Goal: Register for event/course

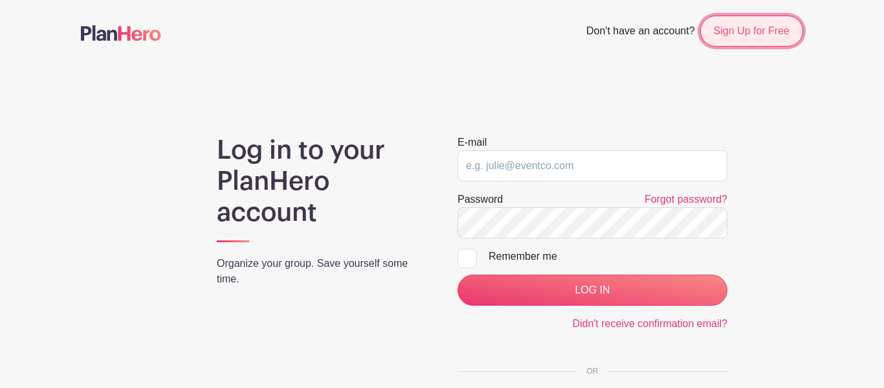
click at [750, 41] on link "Sign Up for Free" at bounding box center [751, 31] width 103 height 31
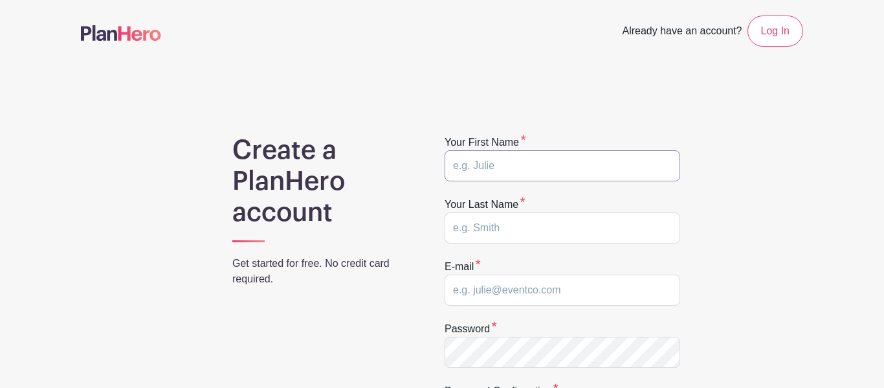
click at [560, 170] on input "text" at bounding box center [563, 165] width 236 height 31
type input "Sophie"
type input "Cabrera"
type input "sophiecab11@icloud.com"
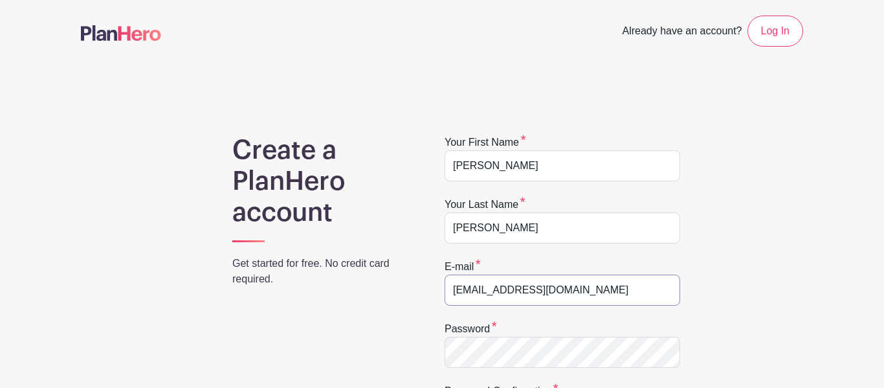
click at [575, 284] on input "sophiecab11@icloud.com" at bounding box center [563, 289] width 236 height 31
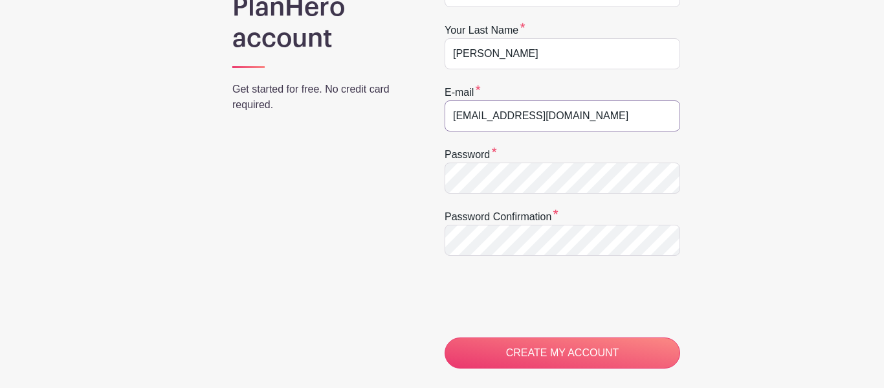
scroll to position [178, 0]
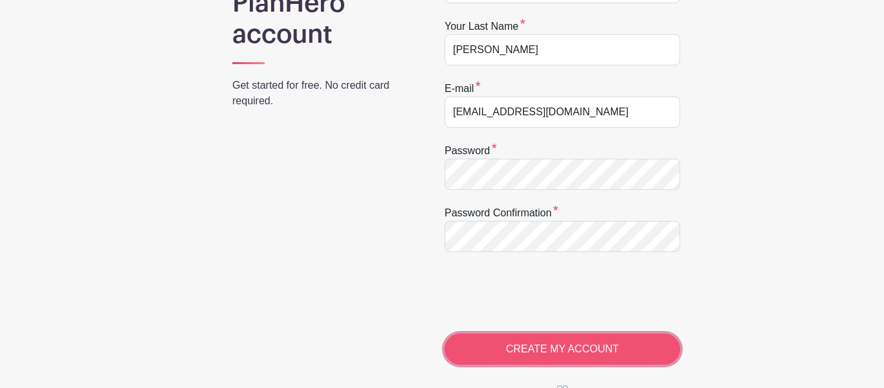
click at [500, 358] on input "CREATE MY ACCOUNT" at bounding box center [563, 348] width 236 height 31
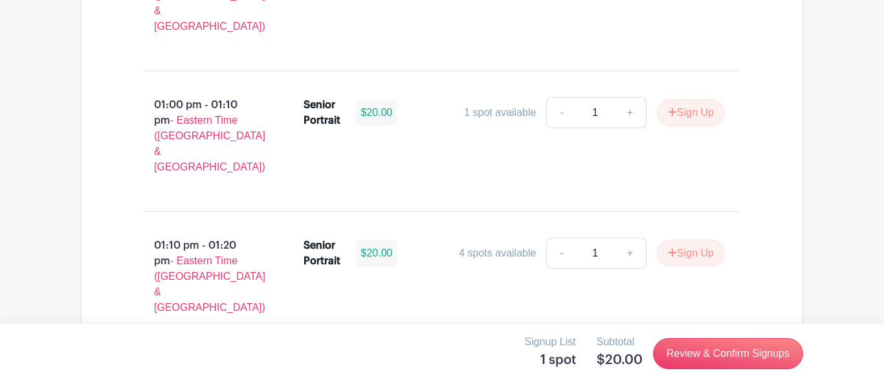
scroll to position [3462, 0]
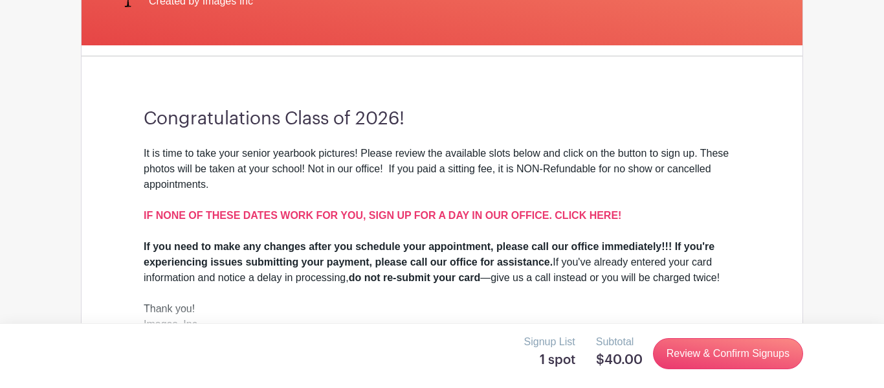
scroll to position [0, 0]
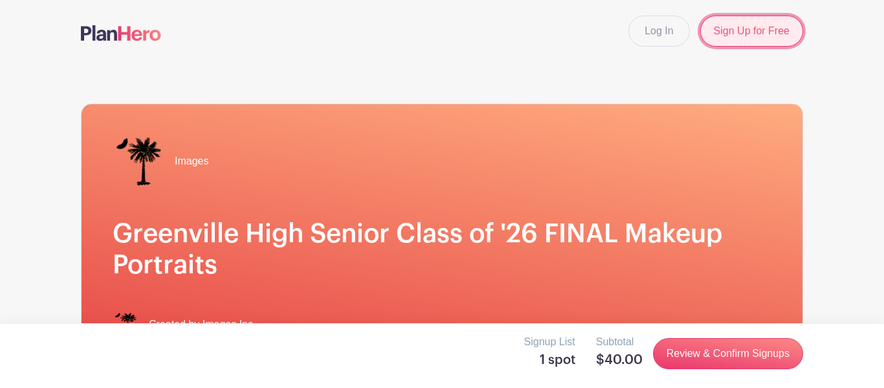
click at [715, 34] on link "Sign Up for Free" at bounding box center [751, 31] width 103 height 31
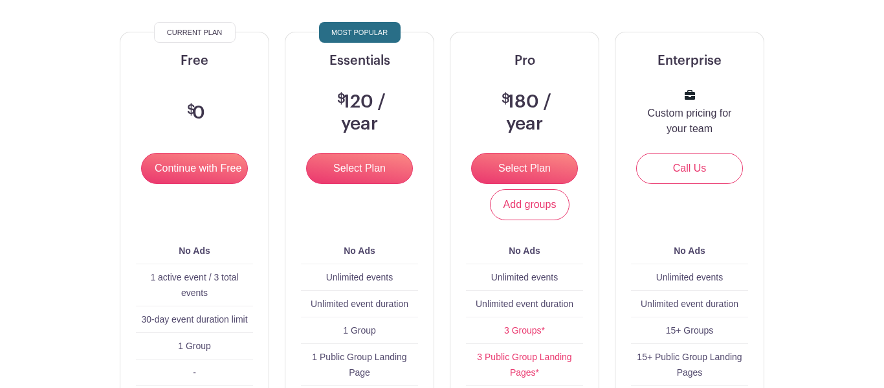
scroll to position [163, 0]
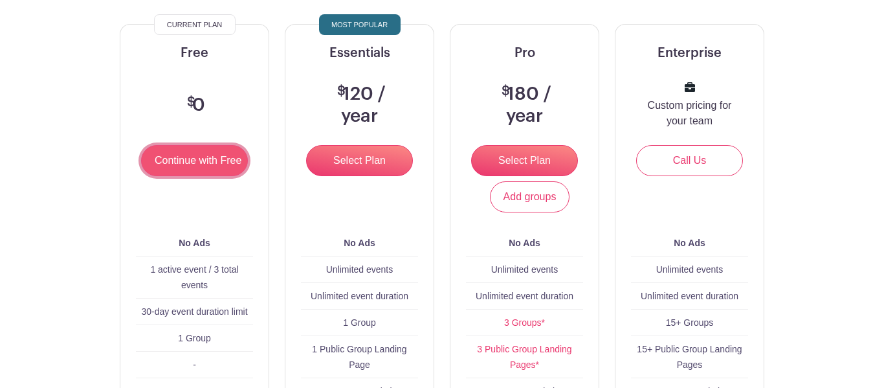
click at [181, 155] on input "Continue with Free" at bounding box center [194, 160] width 107 height 31
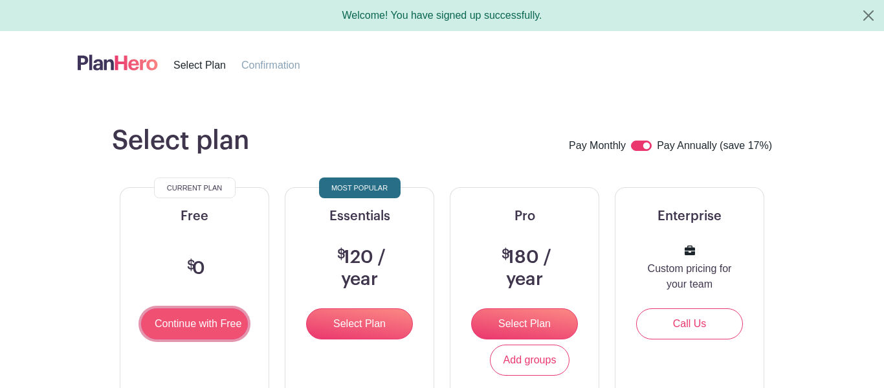
click at [223, 318] on input "Continue with Free" at bounding box center [194, 323] width 107 height 31
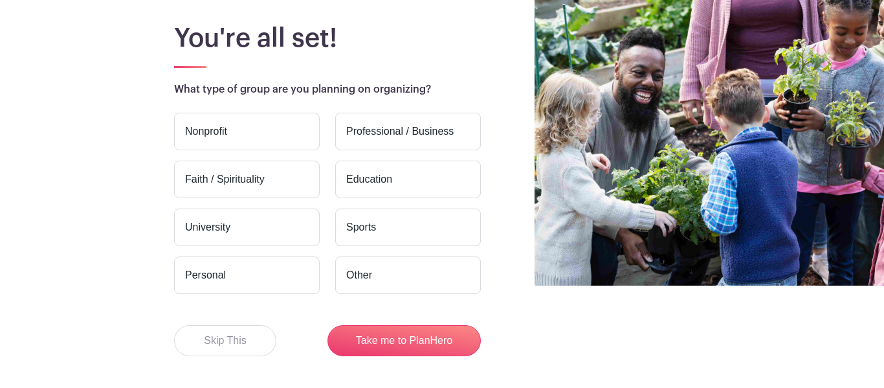
scroll to position [105, 0]
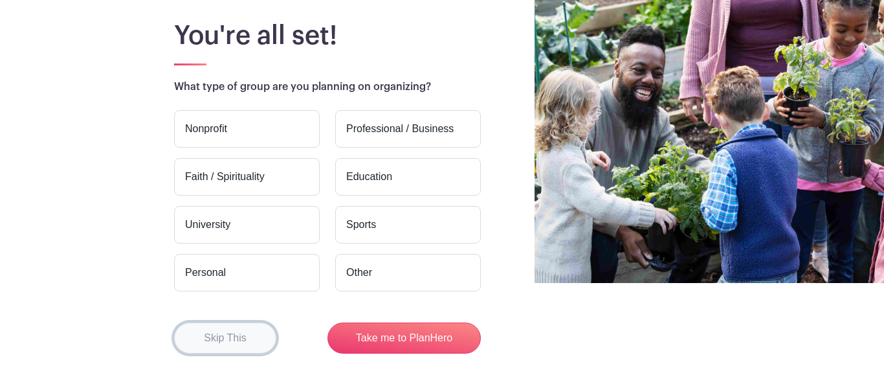
click at [257, 330] on button "Skip This" at bounding box center [225, 337] width 102 height 31
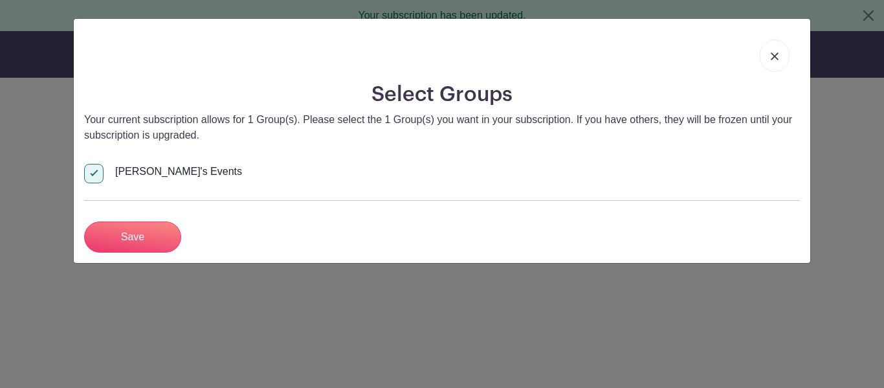
click at [102, 176] on div at bounding box center [93, 173] width 19 height 19
click at [93, 172] on input "[PERSON_NAME]'s Events" at bounding box center [88, 168] width 8 height 8
checkbox input "false"
click at [774, 49] on link at bounding box center [775, 55] width 30 height 32
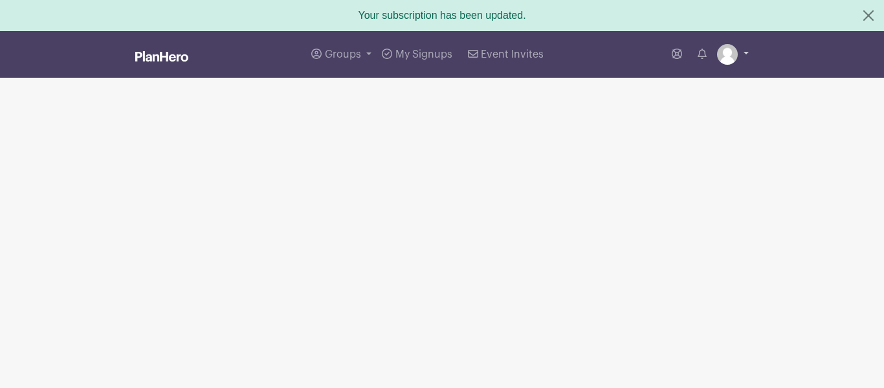
click at [731, 59] on img at bounding box center [727, 54] width 21 height 21
click at [701, 117] on link "Logout" at bounding box center [697, 116] width 102 height 21
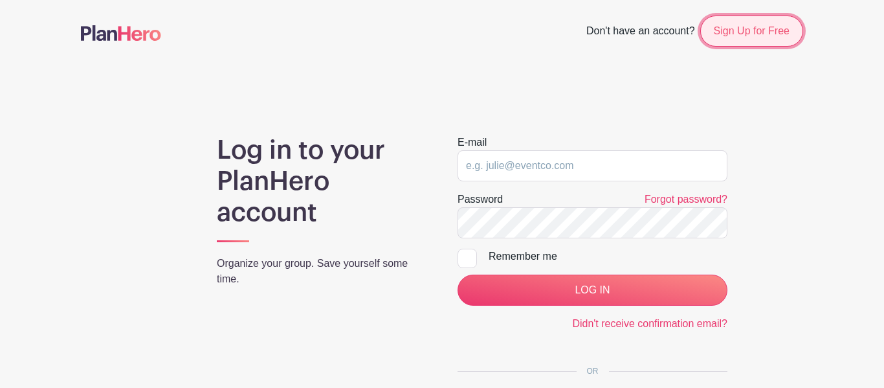
click at [739, 43] on link "Sign Up for Free" at bounding box center [751, 31] width 103 height 31
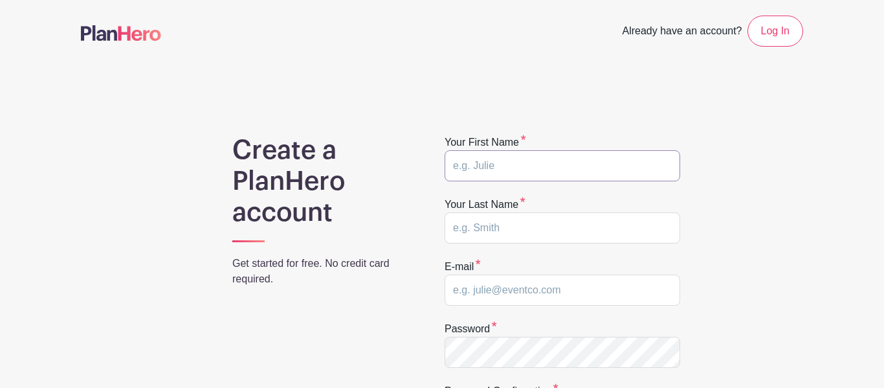
click at [552, 159] on input "text" at bounding box center [563, 165] width 236 height 31
type input "Sophie"
type input "Cabrera"
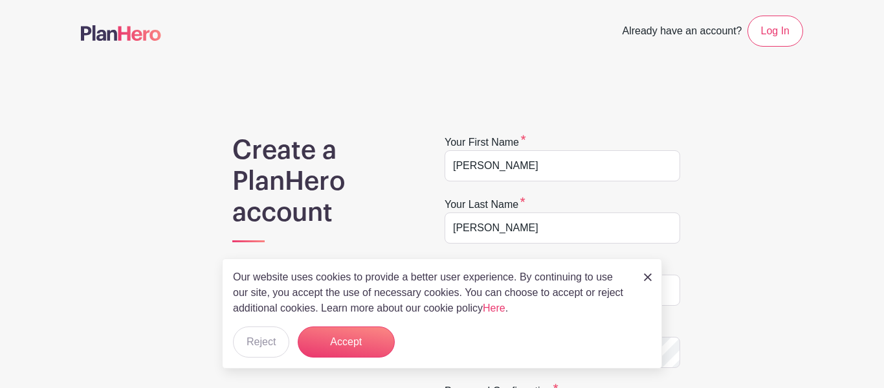
click at [589, 291] on p "Our website uses cookies to provide a better user experience. By continuing to …" at bounding box center [431, 292] width 397 height 47
click at [649, 276] on img at bounding box center [648, 277] width 8 height 8
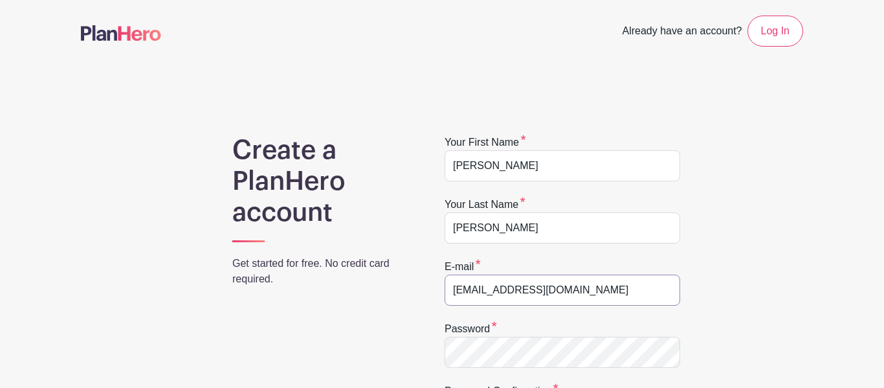
click at [603, 293] on input "sophiecab11@icloud.com" at bounding box center [563, 289] width 236 height 31
type input "s"
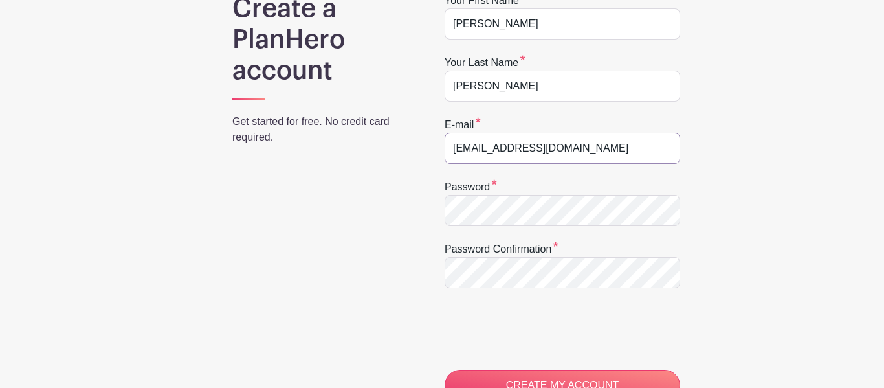
scroll to position [148, 0]
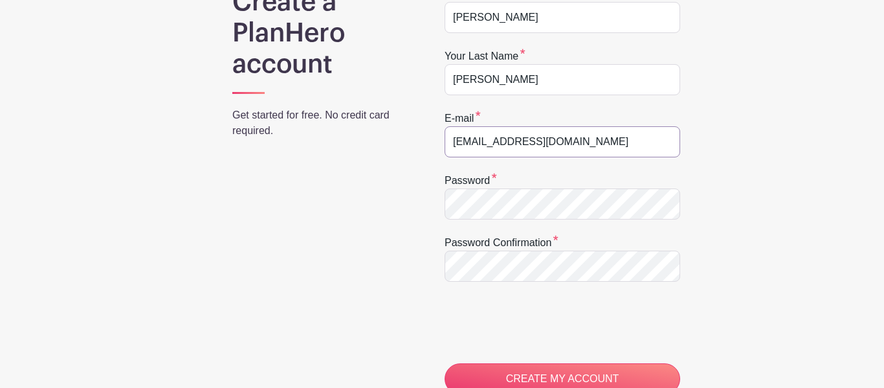
type input "sophiecab0503@greenvilleschools.us"
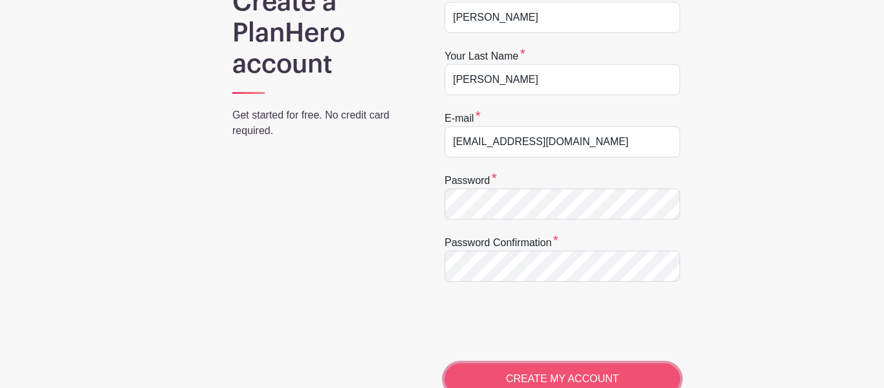
click at [522, 376] on input "CREATE MY ACCOUNT" at bounding box center [563, 378] width 236 height 31
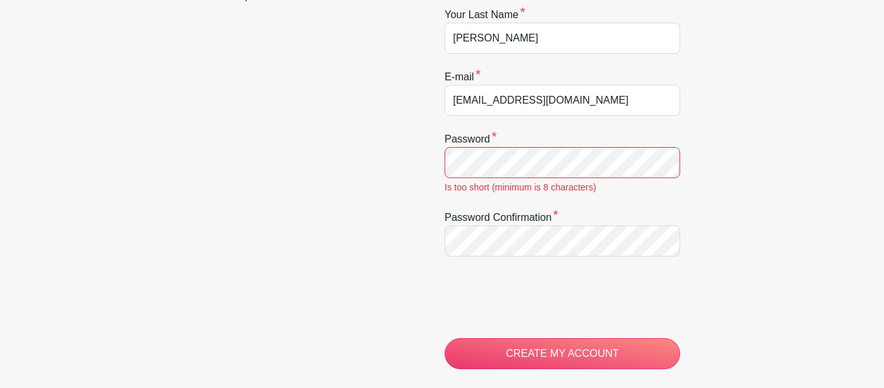
scroll to position [311, 0]
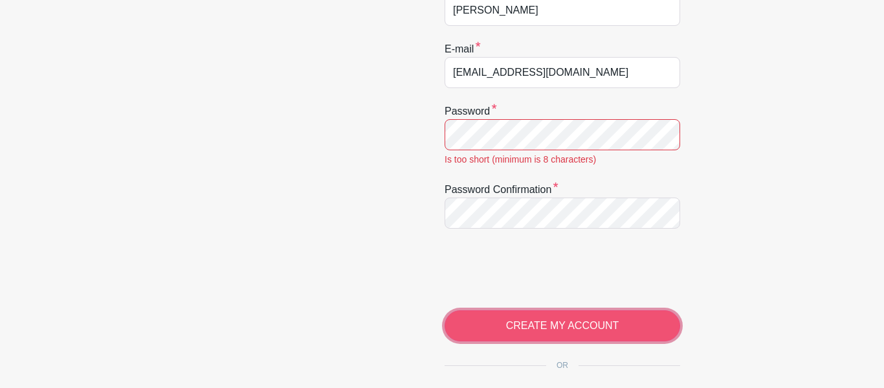
click at [498, 335] on input "CREATE MY ACCOUNT" at bounding box center [563, 325] width 236 height 31
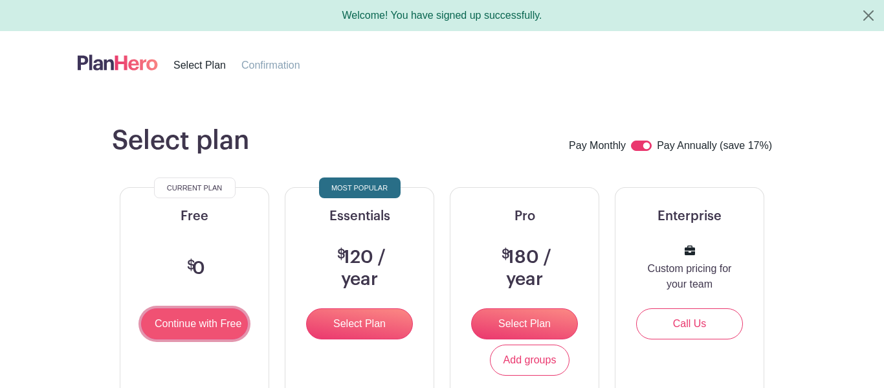
click at [223, 315] on input "Continue with Free" at bounding box center [194, 323] width 107 height 31
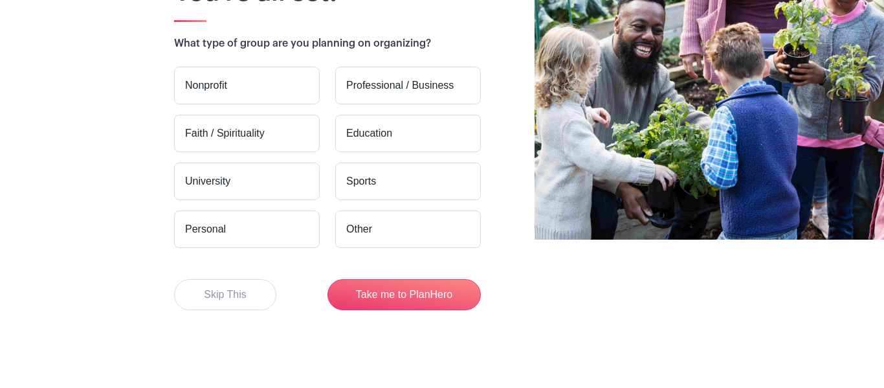
scroll to position [152, 0]
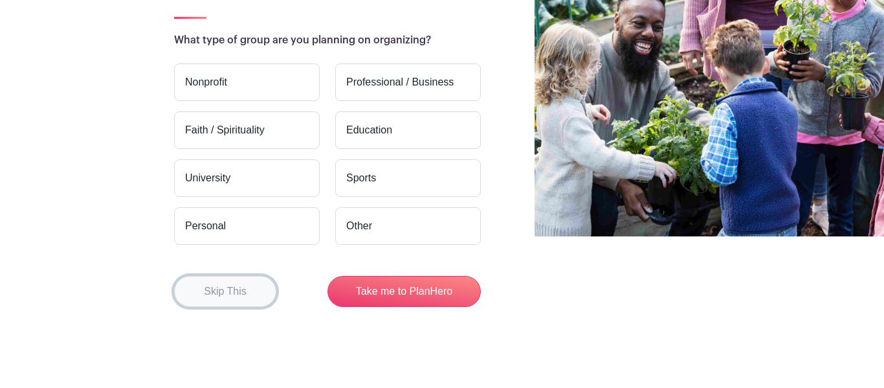
click at [232, 292] on button "Skip This" at bounding box center [225, 291] width 102 height 31
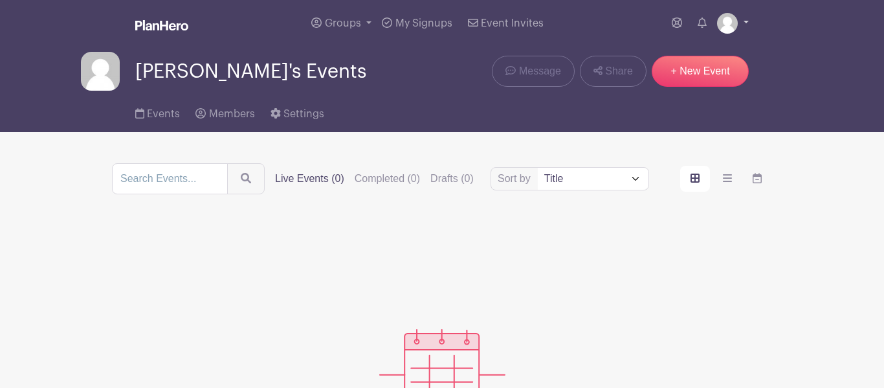
click at [741, 25] on link at bounding box center [733, 23] width 32 height 21
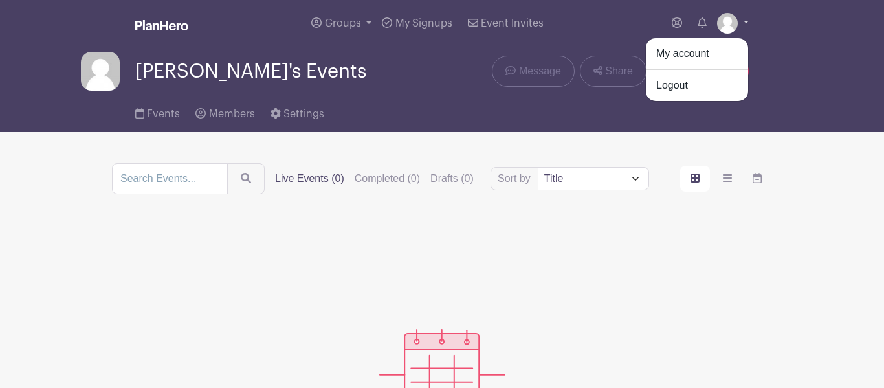
click at [741, 25] on link at bounding box center [733, 23] width 32 height 21
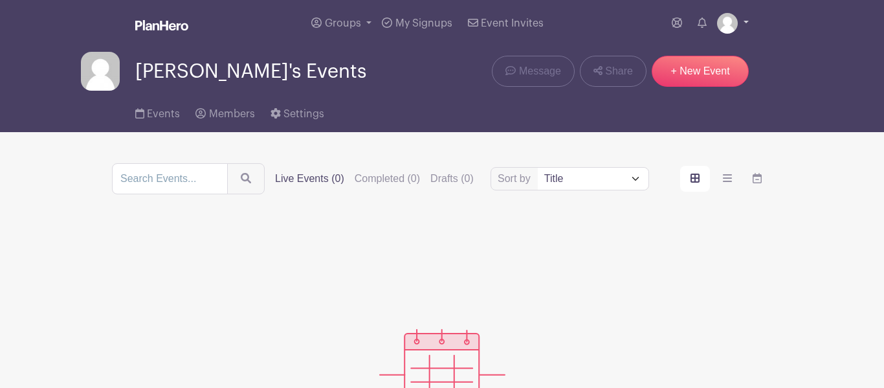
click at [741, 25] on link at bounding box center [733, 23] width 32 height 21
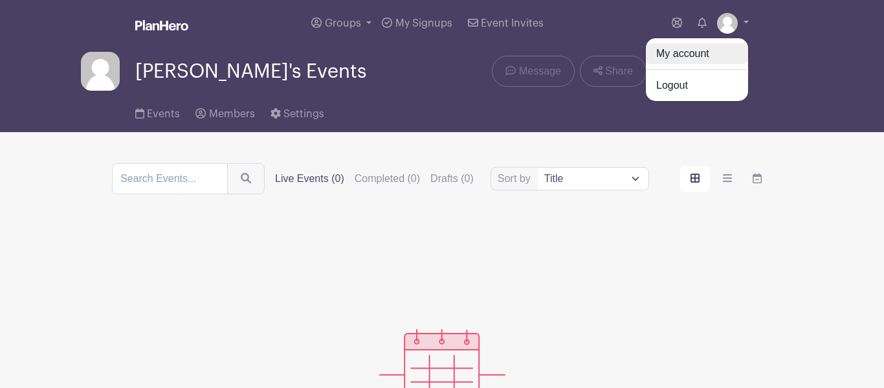
click at [693, 49] on link "My account" at bounding box center [697, 53] width 102 height 21
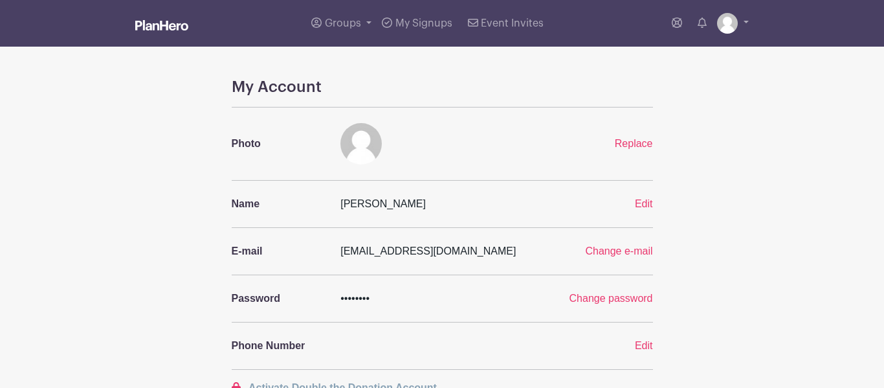
click at [749, 27] on div "Groups All Groups Sophie's Events My Signups Event Invites My account Logout" at bounding box center [442, 23] width 738 height 47
click at [193, 32] on div "Groups All Groups Sophie's Events My Signups Event Invites My account Logout" at bounding box center [468, 23] width 561 height 47
click at [184, 29] on img at bounding box center [161, 25] width 53 height 10
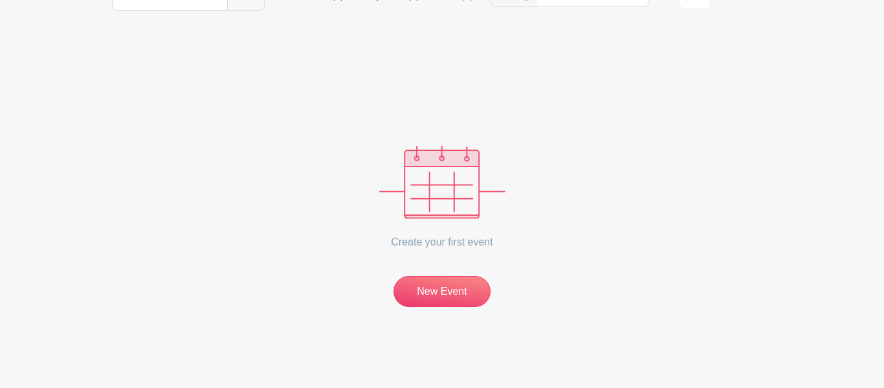
scroll to position [210, 0]
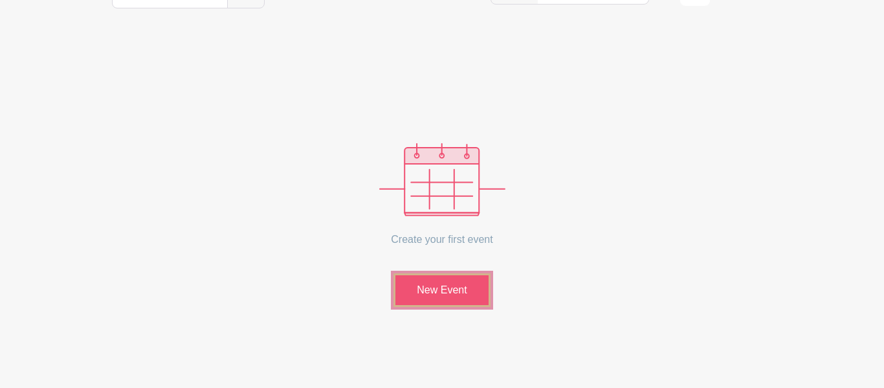
click at [419, 297] on link "New Event" at bounding box center [442, 290] width 97 height 34
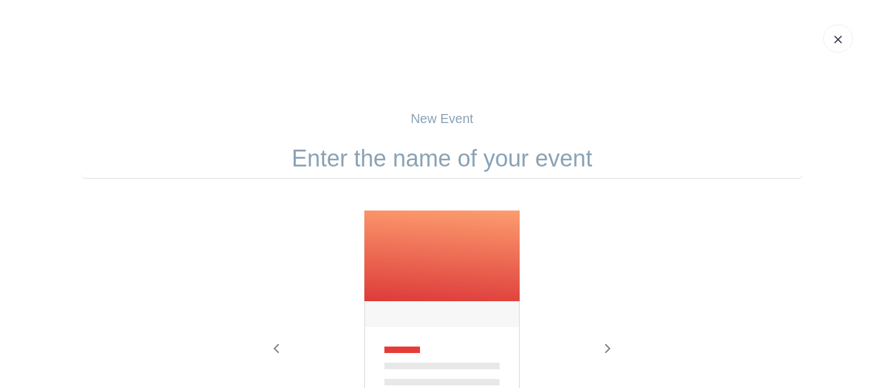
click at [834, 38] on img at bounding box center [838, 40] width 8 height 8
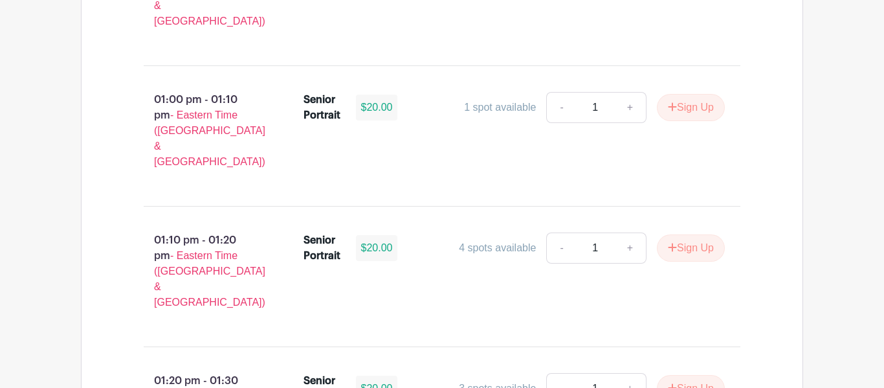
scroll to position [3453, 0]
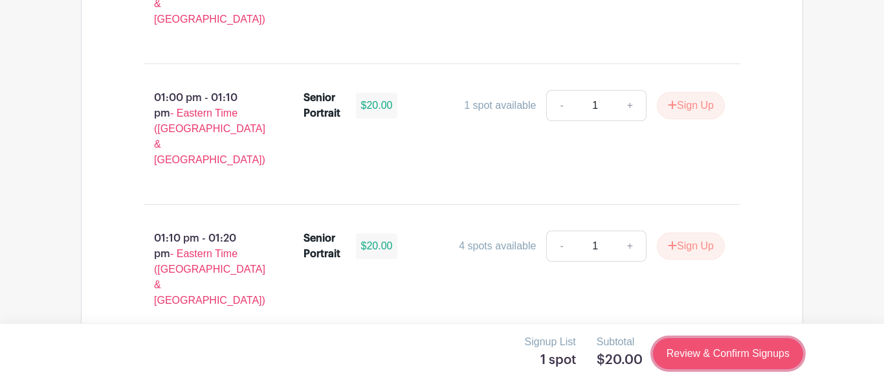
click at [689, 355] on link "Review & Confirm Signups" at bounding box center [728, 353] width 150 height 31
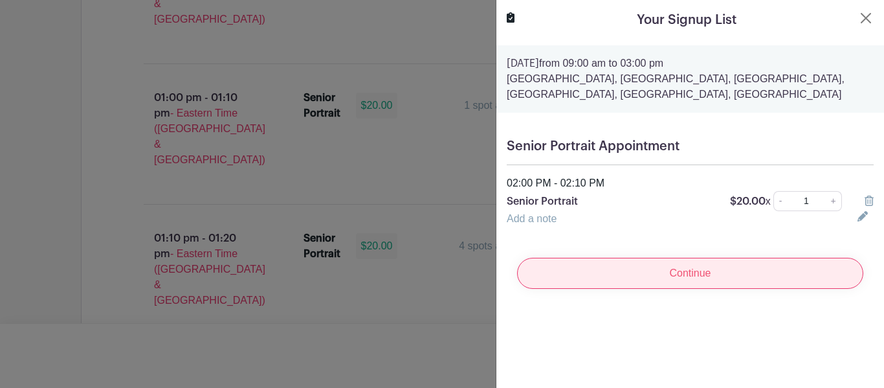
click at [654, 275] on input "Continue" at bounding box center [690, 273] width 346 height 31
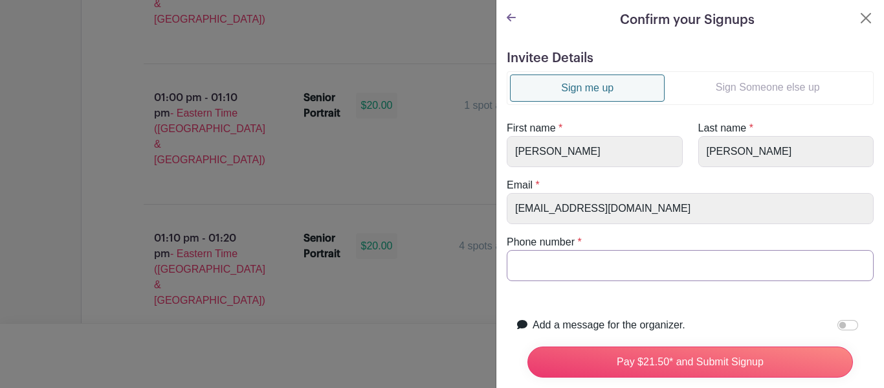
click at [633, 268] on input "Phone number" at bounding box center [690, 265] width 367 height 31
type input "8645468067"
